Goal: Find specific page/section: Find specific page/section

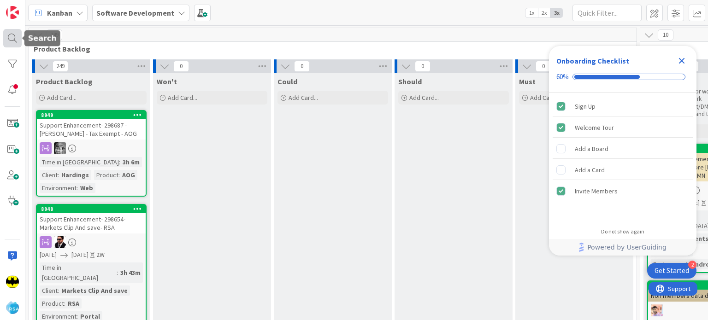
click at [11, 38] on div at bounding box center [12, 38] width 18 height 18
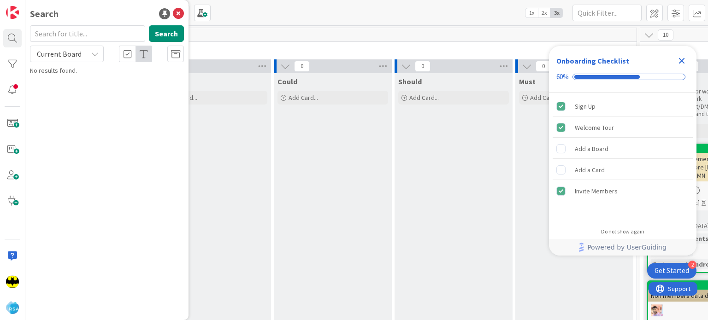
click at [77, 33] on input "text" at bounding box center [87, 33] width 115 height 17
click at [94, 22] on div "Search Search Current Board No results found." at bounding box center [106, 160] width 163 height 320
click at [97, 33] on input "text" at bounding box center [87, 33] width 115 height 17
type input "8897"
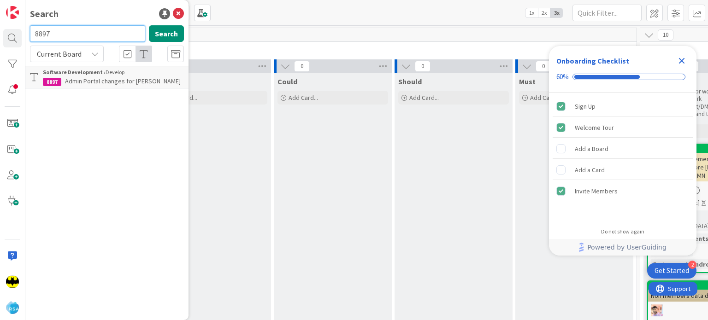
click at [97, 33] on input "8897" at bounding box center [87, 33] width 115 height 17
click at [108, 24] on div "Search Search Current Board Software Development › Develop 8897 Admin Portal ch…" at bounding box center [106, 160] width 163 height 320
click at [111, 19] on div "Search" at bounding box center [107, 14] width 154 height 14
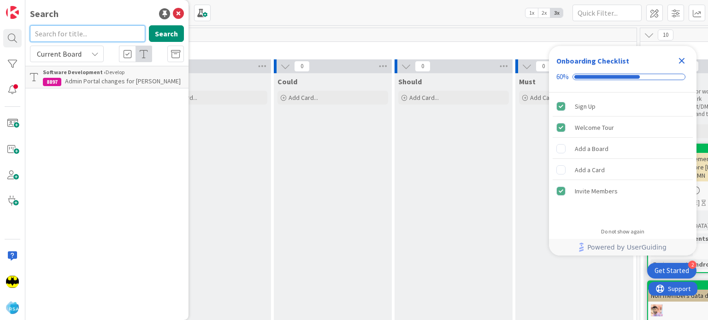
click at [85, 35] on input "text" at bounding box center [87, 33] width 115 height 17
type input "8937"
click at [82, 35] on input "8937" at bounding box center [87, 33] width 115 height 17
click at [93, 30] on input "text" at bounding box center [87, 33] width 115 height 17
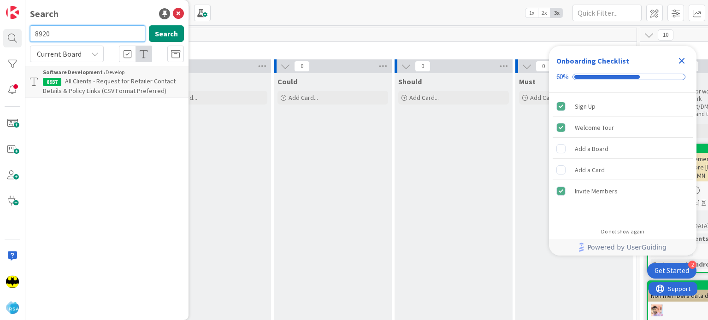
type input "8920"
click at [93, 30] on input "8920" at bounding box center [87, 33] width 115 height 17
click at [95, 29] on input "text" at bounding box center [87, 33] width 115 height 17
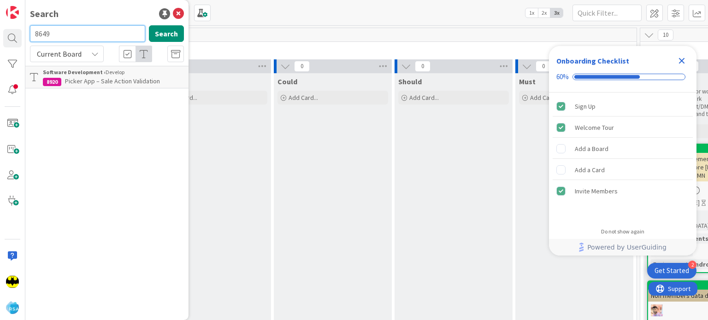
type input "8649"
click at [95, 29] on input "8649" at bounding box center [87, 33] width 115 height 17
click at [84, 38] on input "text" at bounding box center [87, 33] width 115 height 17
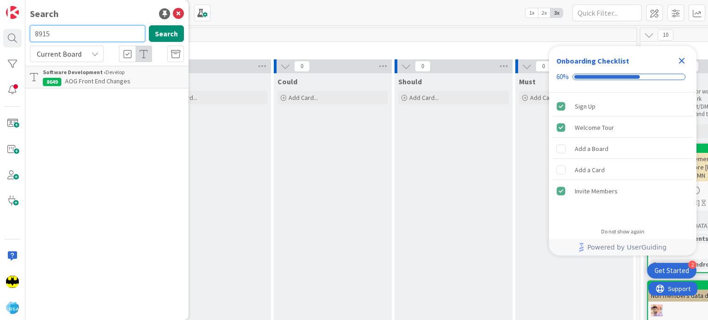
type input "8915"
click at [84, 38] on input "8915" at bounding box center [87, 33] width 115 height 17
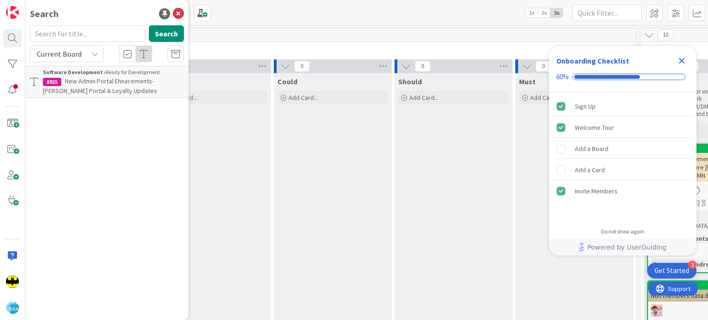
click at [113, 12] on div "Search" at bounding box center [107, 14] width 154 height 14
click at [112, 12] on div "Search" at bounding box center [107, 14] width 154 height 14
click at [117, 77] on span "New Admin Portal Ehnacements- [PERSON_NAME] Portal & Loyalty Updates" at bounding box center [100, 86] width 114 height 18
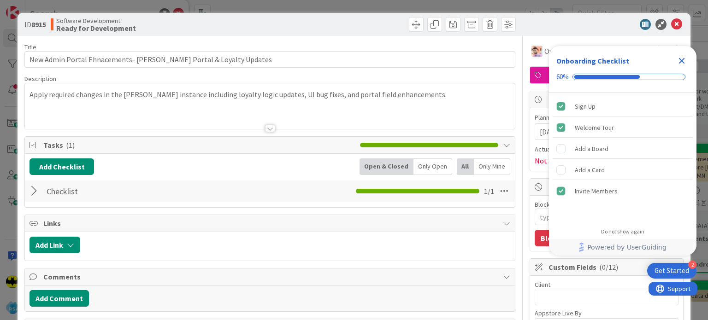
type textarea "x"
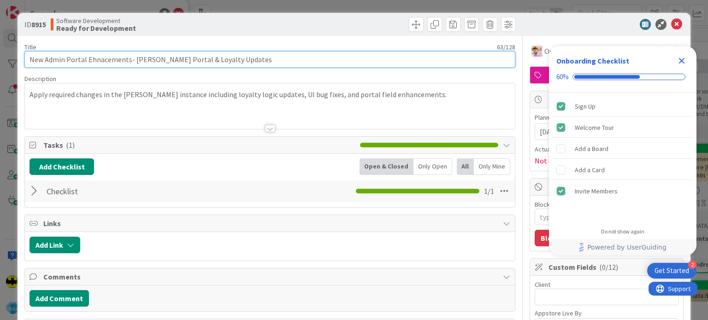
click at [109, 61] on input "New Admin Portal Ehnacements- [PERSON_NAME] Portal & Loyalty Updates" at bounding box center [269, 59] width 491 height 17
type input "New Admin Portal Ehments- [PERSON_NAME] Portal & Loyalty Updates"
type textarea "x"
type input "New Admin Portal Ehnanments- [PERSON_NAME] Portal & Loyalty Updates"
type textarea "x"
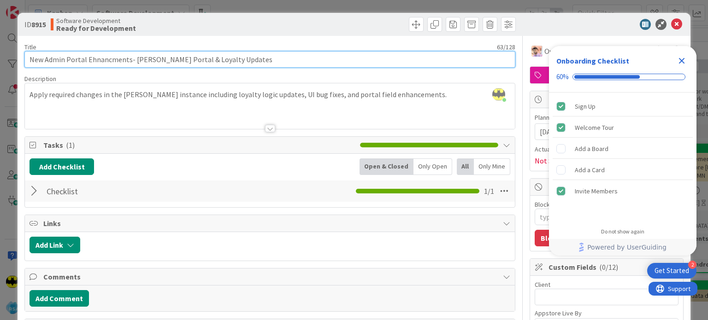
type input "New Admin Portal Ehnancements- [PERSON_NAME] Portal & Loyalty Updates"
type textarea "x"
type input "New Admin Portal Ehnaments- [PERSON_NAME] Portal & Loyalty Updates"
type textarea "x"
type input "New Admin Portal Ehnanments- [PERSON_NAME] Portal & Loyalty Updates"
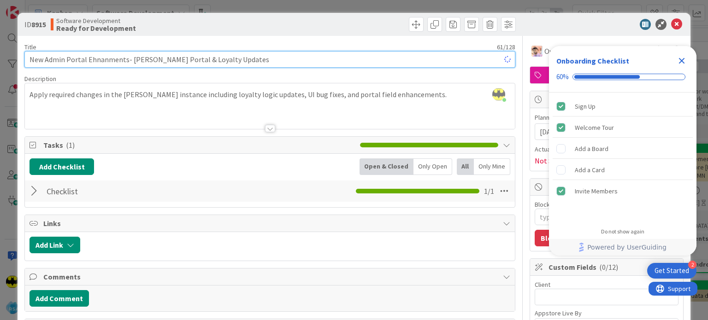
type textarea "x"
type input "New Admin Portal Ehnancements- [PERSON_NAME] Portal & Loyalty Updates"
type textarea "x"
type input "New Admin Portal Ehnancements- [PERSON_NAME] Portal & Loyalty Updates"
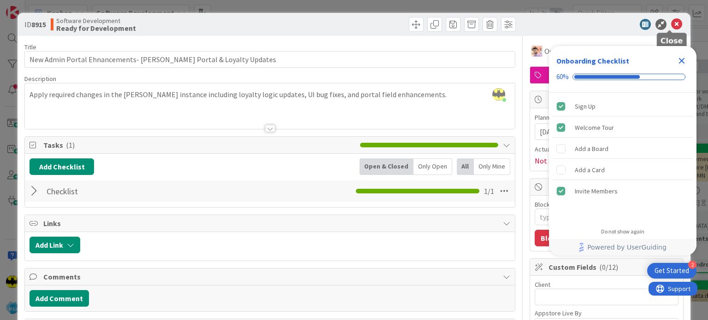
click at [671, 22] on icon at bounding box center [676, 24] width 11 height 11
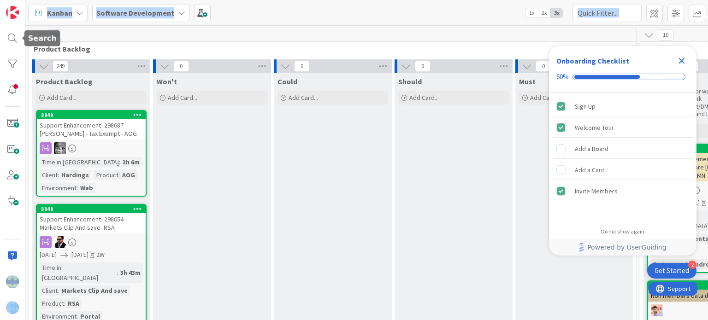
drag, startPoint x: 10, startPoint y: 39, endPoint x: 69, endPoint y: 40, distance: 59.0
click at [69, 40] on div "Kanban Software Development 1x 2x 3x 249 Product Backlog 249 Product Backlog Ad…" at bounding box center [354, 160] width 708 height 320
click at [13, 38] on div at bounding box center [12, 38] width 18 height 18
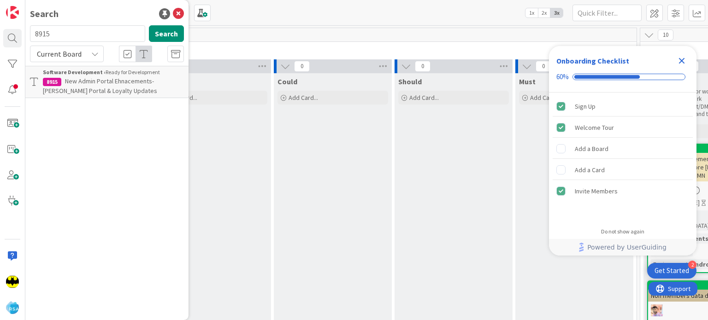
click at [59, 36] on input "8915" at bounding box center [87, 33] width 115 height 17
type input "8645"
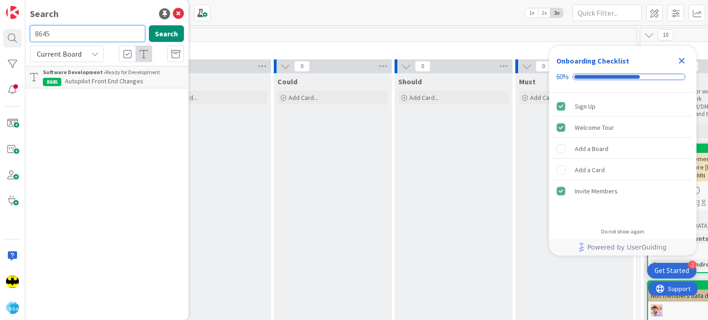
click at [59, 36] on input "8645" at bounding box center [87, 33] width 115 height 17
click at [90, 24] on div "Search Search Current Board Software Development › Ready for Development 8645 A…" at bounding box center [106, 160] width 163 height 320
click at [79, 29] on input "text" at bounding box center [87, 33] width 115 height 17
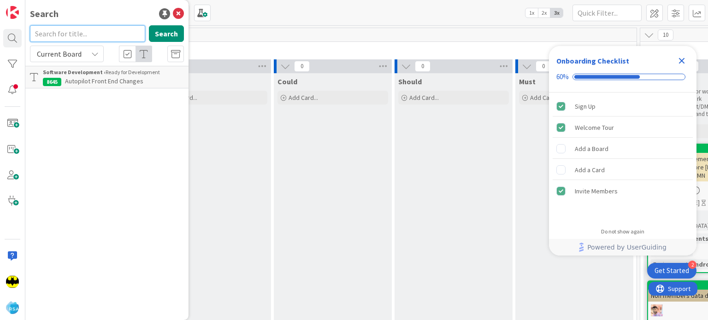
click at [79, 29] on input "text" at bounding box center [87, 33] width 115 height 17
click at [97, 29] on input "text" at bounding box center [87, 33] width 115 height 17
type input "8308"
click at [97, 29] on input "8308" at bounding box center [87, 33] width 115 height 17
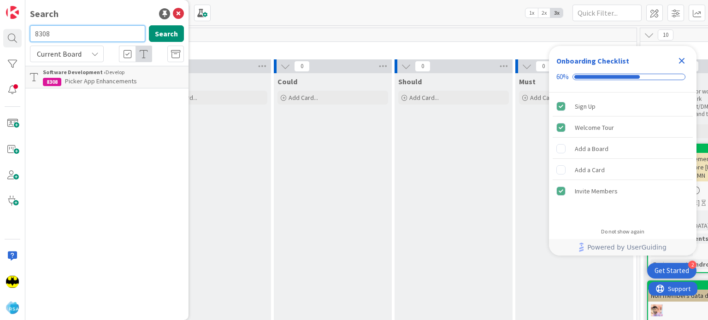
click at [97, 29] on input "8308" at bounding box center [87, 33] width 115 height 17
type input "8920"
click at [89, 36] on input "8920" at bounding box center [87, 33] width 115 height 17
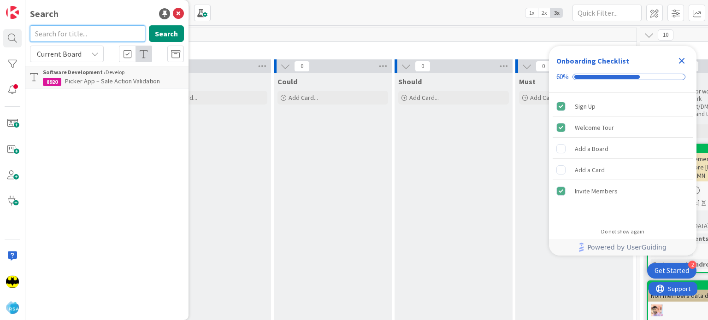
click at [105, 41] on input "text" at bounding box center [87, 33] width 115 height 17
type input "8940"
click at [107, 41] on input "8940" at bounding box center [87, 33] width 115 height 17
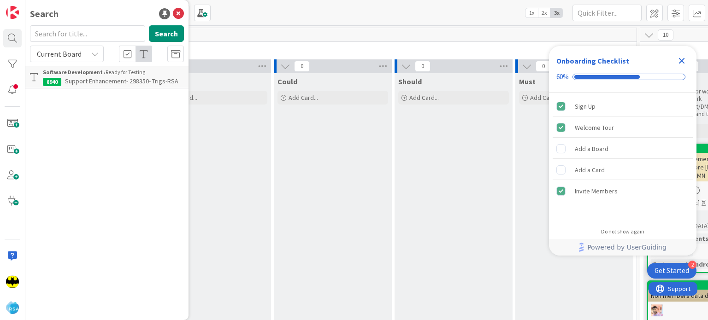
click at [105, 16] on div "Search" at bounding box center [107, 14] width 154 height 14
click at [98, 38] on input "text" at bounding box center [87, 33] width 115 height 17
type input "8310"
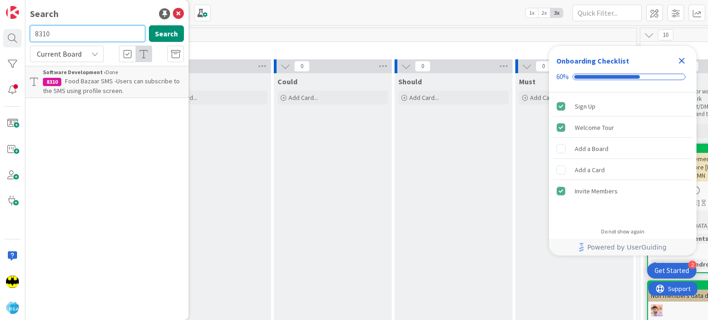
click at [98, 38] on input "8310" at bounding box center [87, 33] width 115 height 17
click at [108, 14] on div "Search" at bounding box center [107, 14] width 154 height 14
click at [141, 14] on div "Search" at bounding box center [107, 14] width 154 height 14
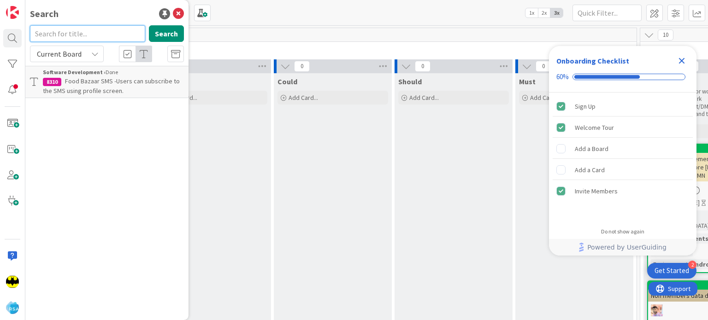
click at [99, 32] on input "text" at bounding box center [87, 33] width 115 height 17
click at [94, 33] on input "text" at bounding box center [87, 33] width 115 height 17
click at [103, 8] on div "Search" at bounding box center [107, 14] width 154 height 14
click at [103, 33] on input "text" at bounding box center [87, 33] width 115 height 17
click at [65, 30] on input "text" at bounding box center [87, 33] width 115 height 17
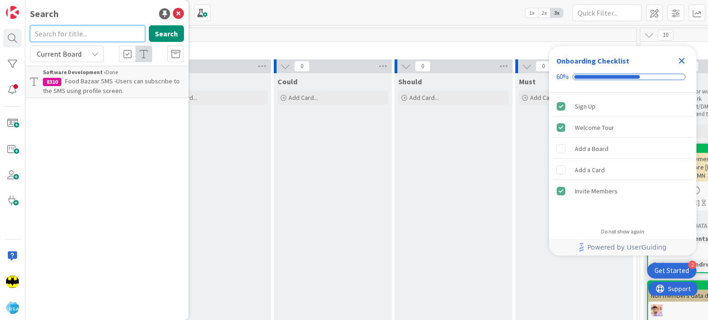
click at [65, 30] on input "text" at bounding box center [87, 33] width 115 height 17
click at [34, 28] on input "text" at bounding box center [87, 33] width 115 height 17
type input "8940"
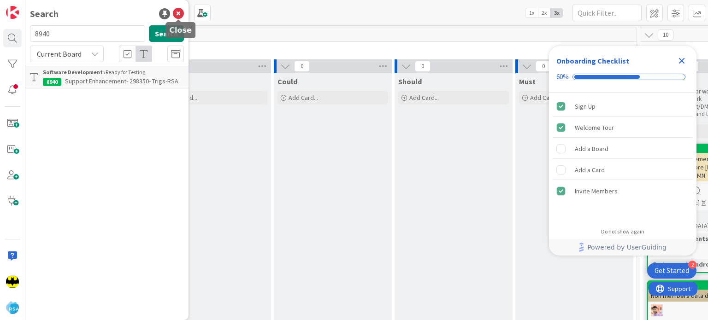
click at [175, 11] on icon at bounding box center [178, 13] width 11 height 11
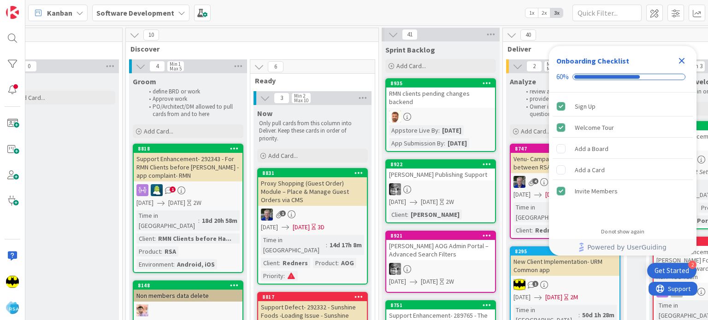
scroll to position [0, 518]
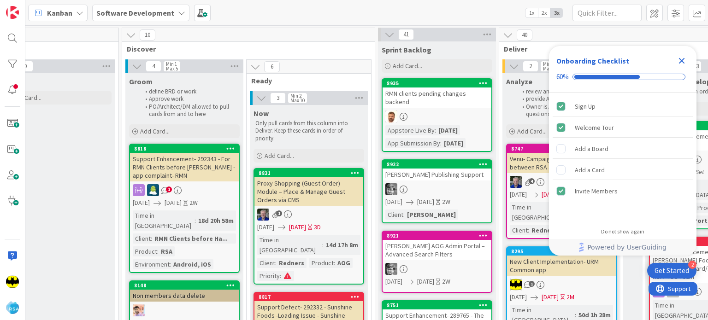
click at [680, 61] on icon "Close Checklist" at bounding box center [682, 61] width 6 height 6
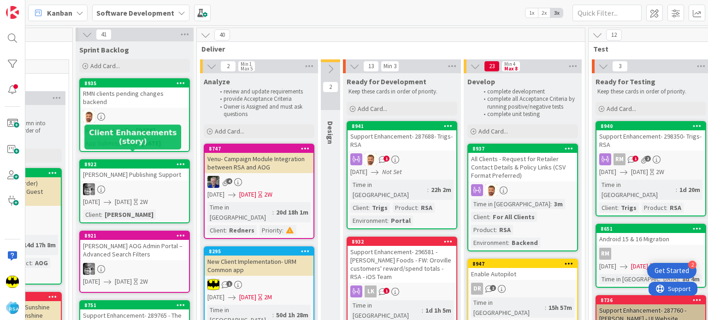
scroll to position [0, 824]
